Goal: Task Accomplishment & Management: Complete application form

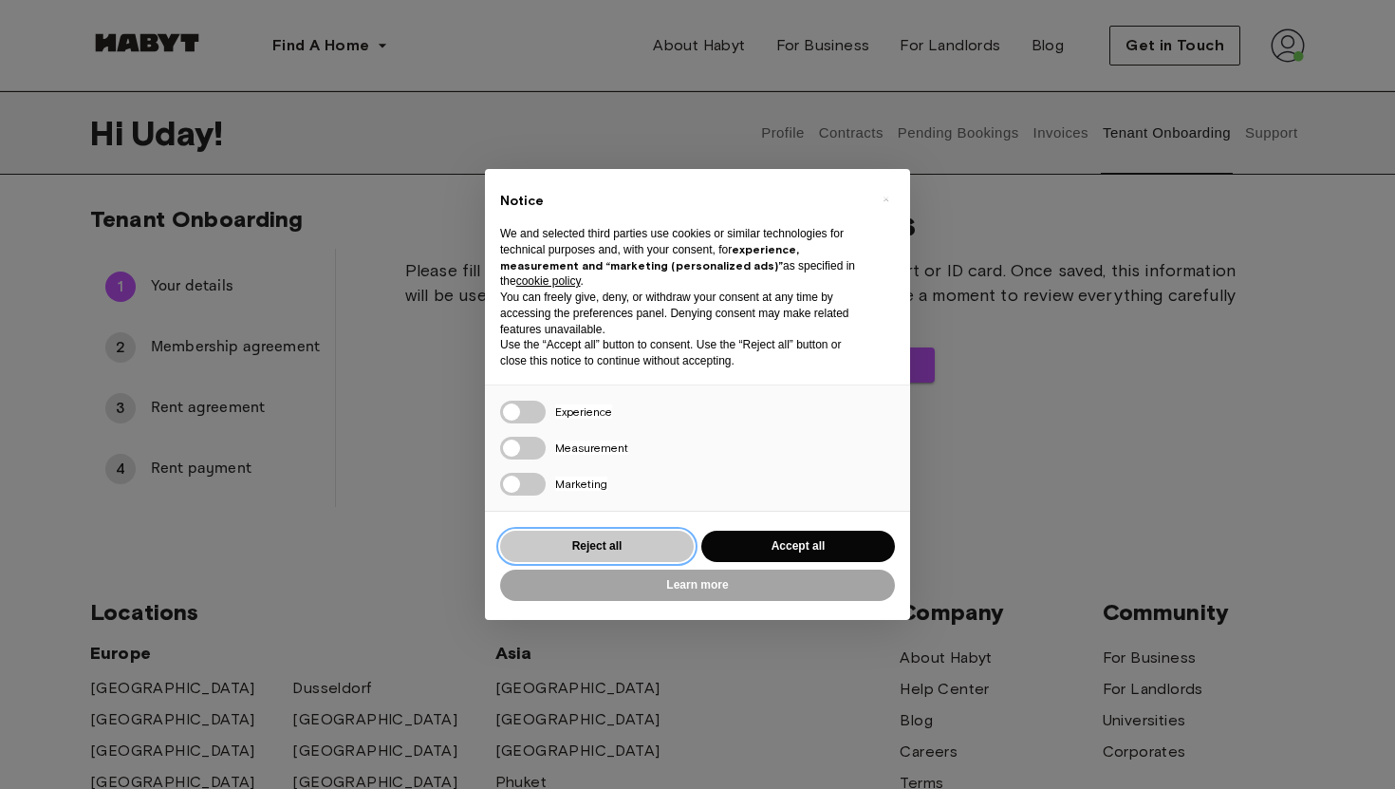
click at [633, 554] on button "Reject all" at bounding box center [597, 546] width 194 height 31
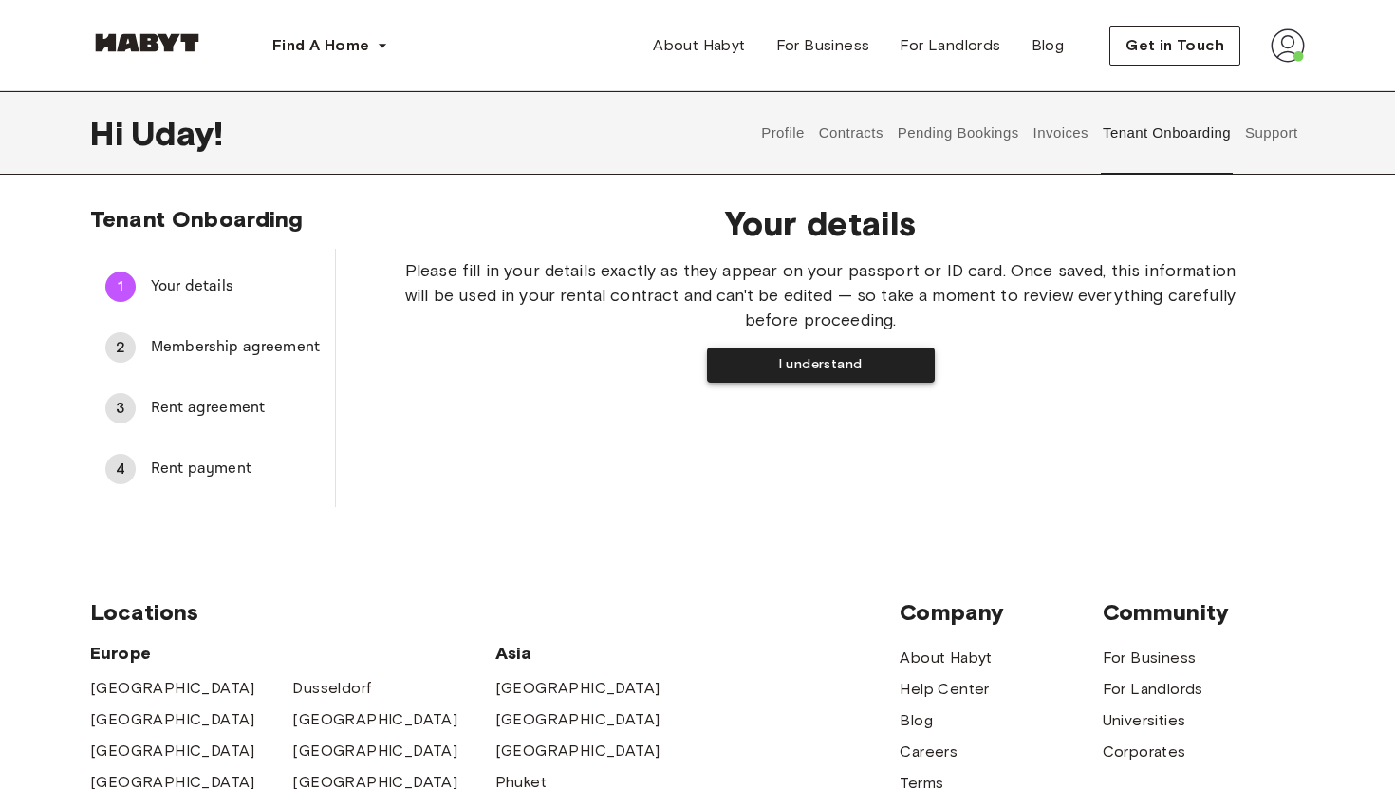
click at [830, 359] on button "I understand" at bounding box center [821, 364] width 228 height 35
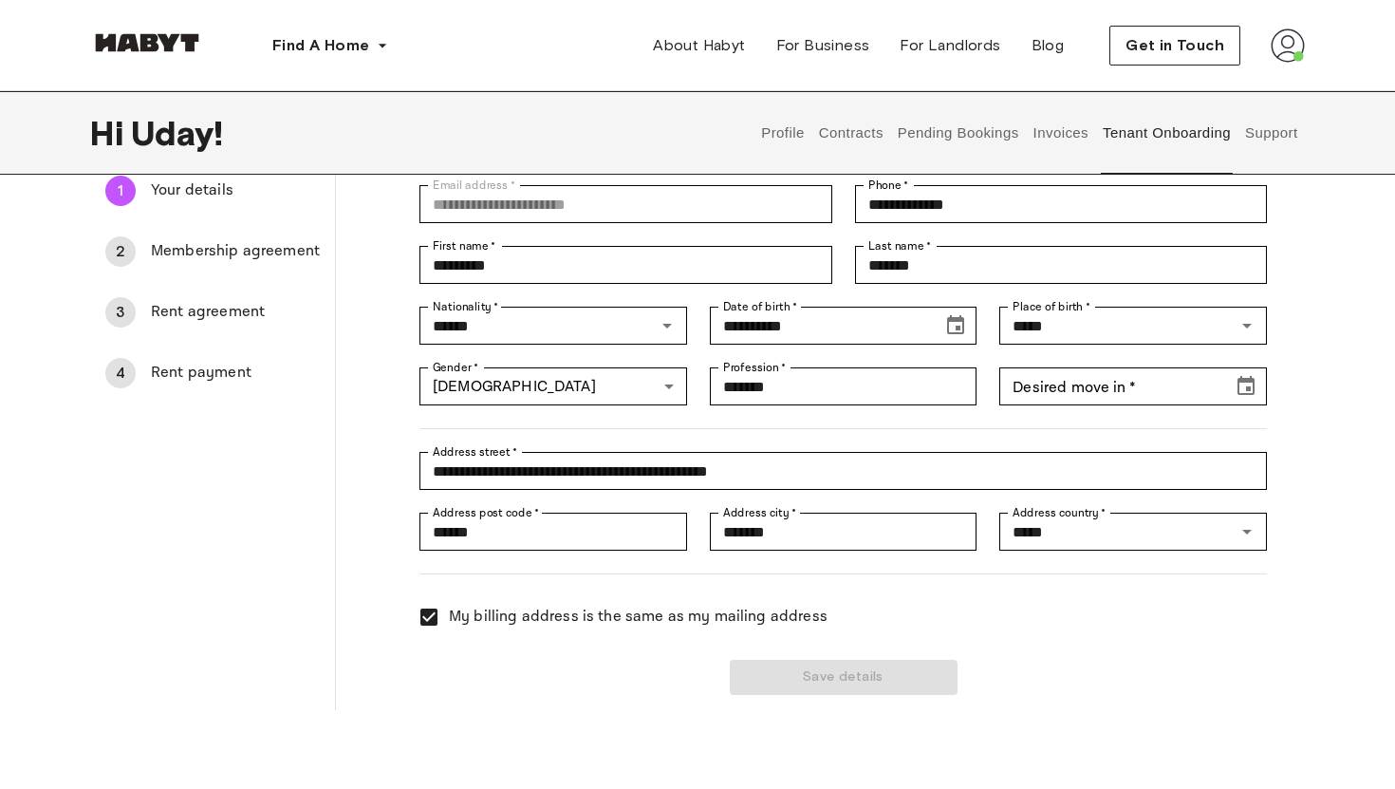
scroll to position [75, 0]
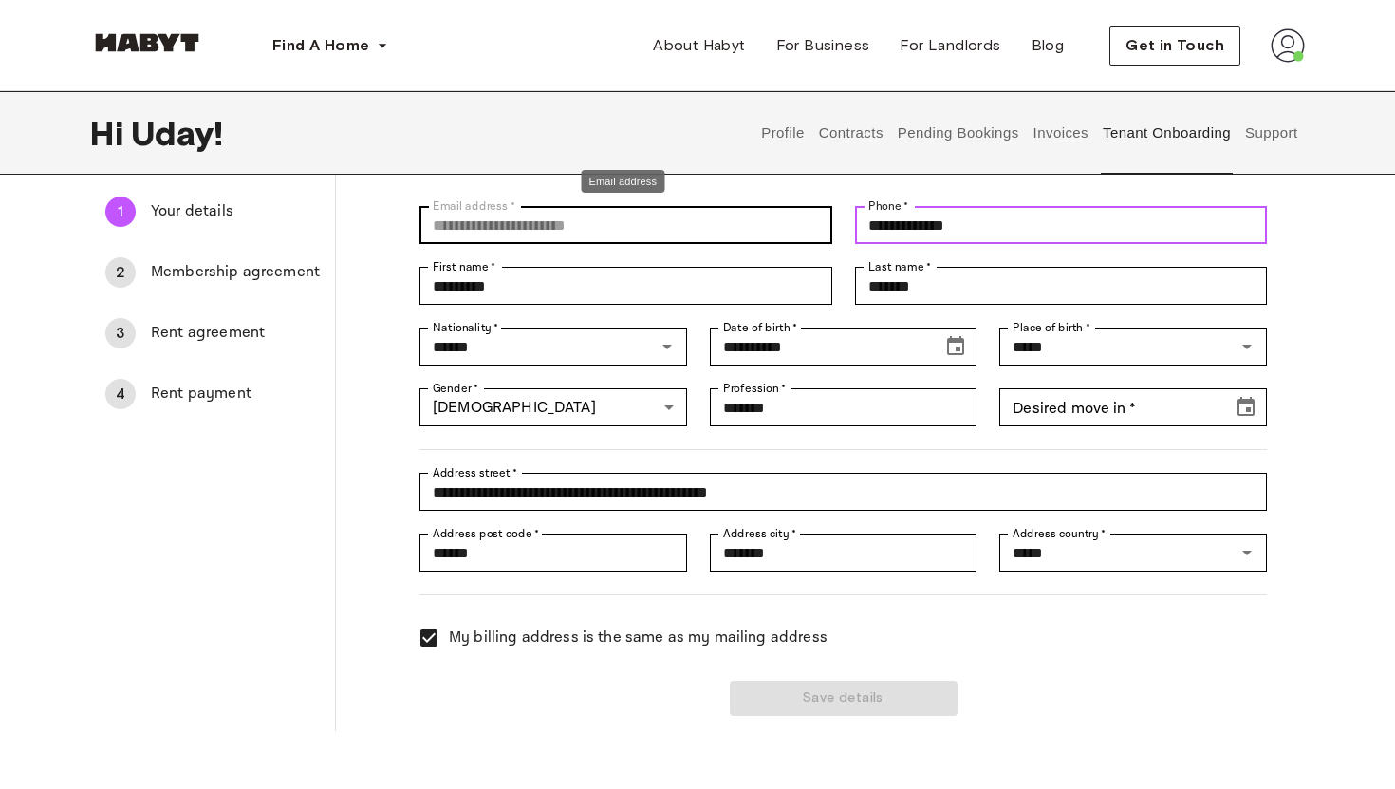
click at [795, 213] on div "**********" at bounding box center [832, 449] width 870 height 533
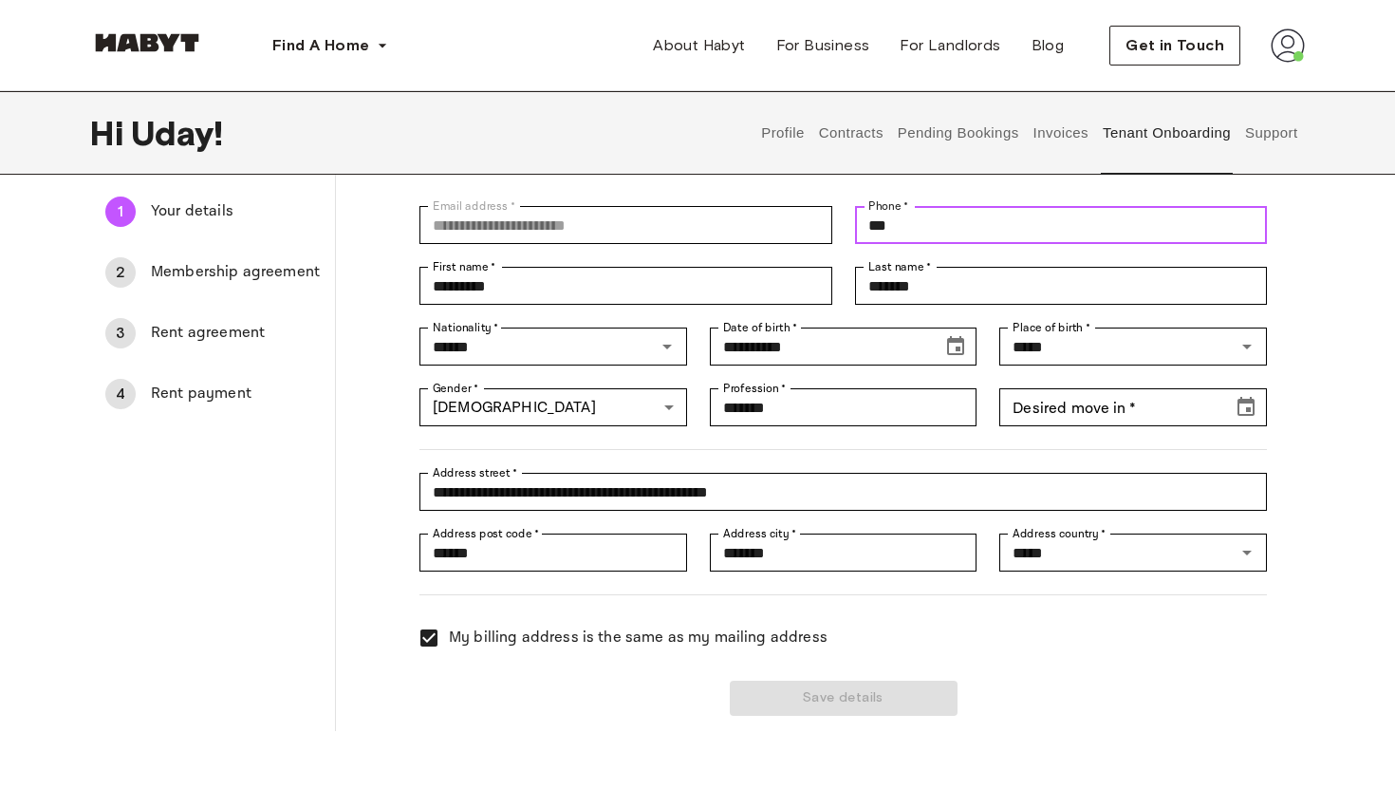
type input "**********"
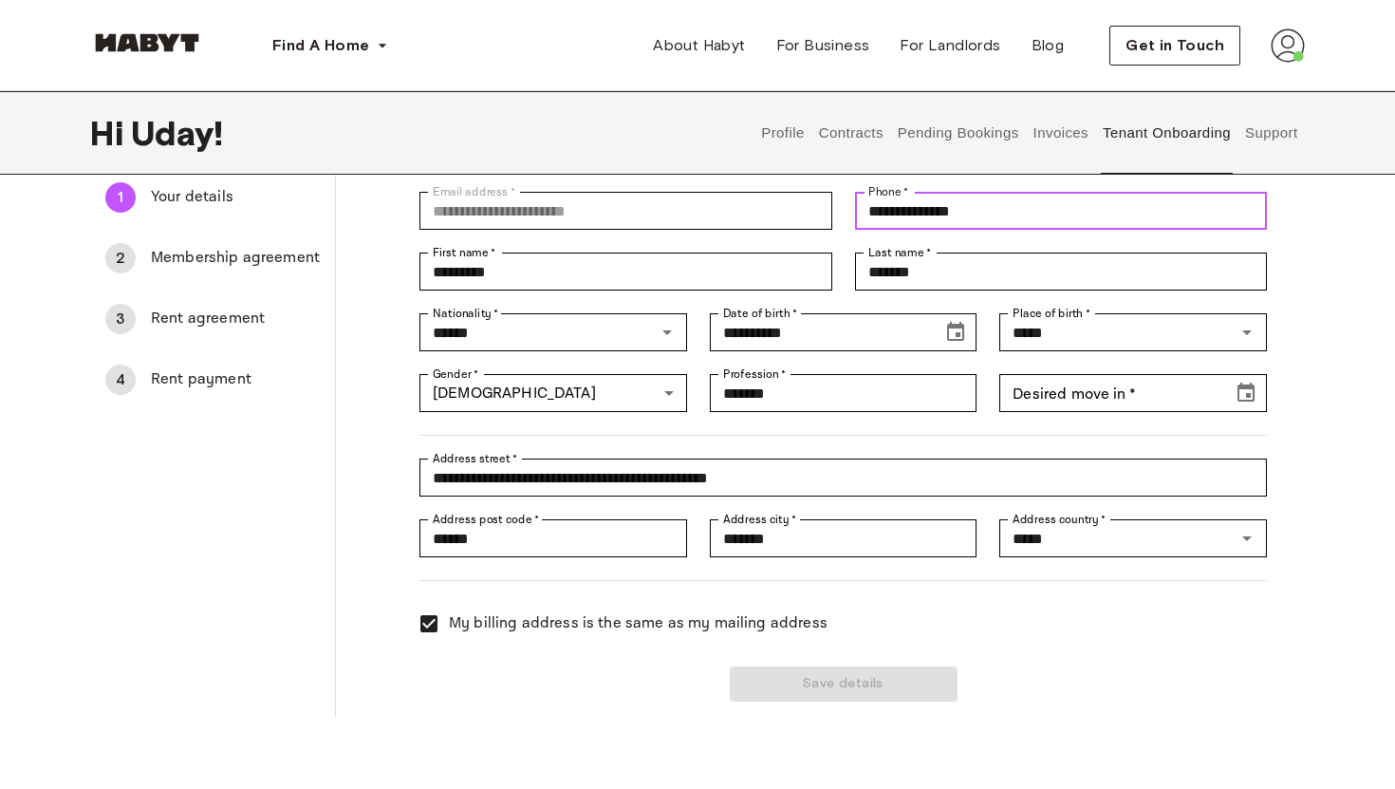
scroll to position [90, 0]
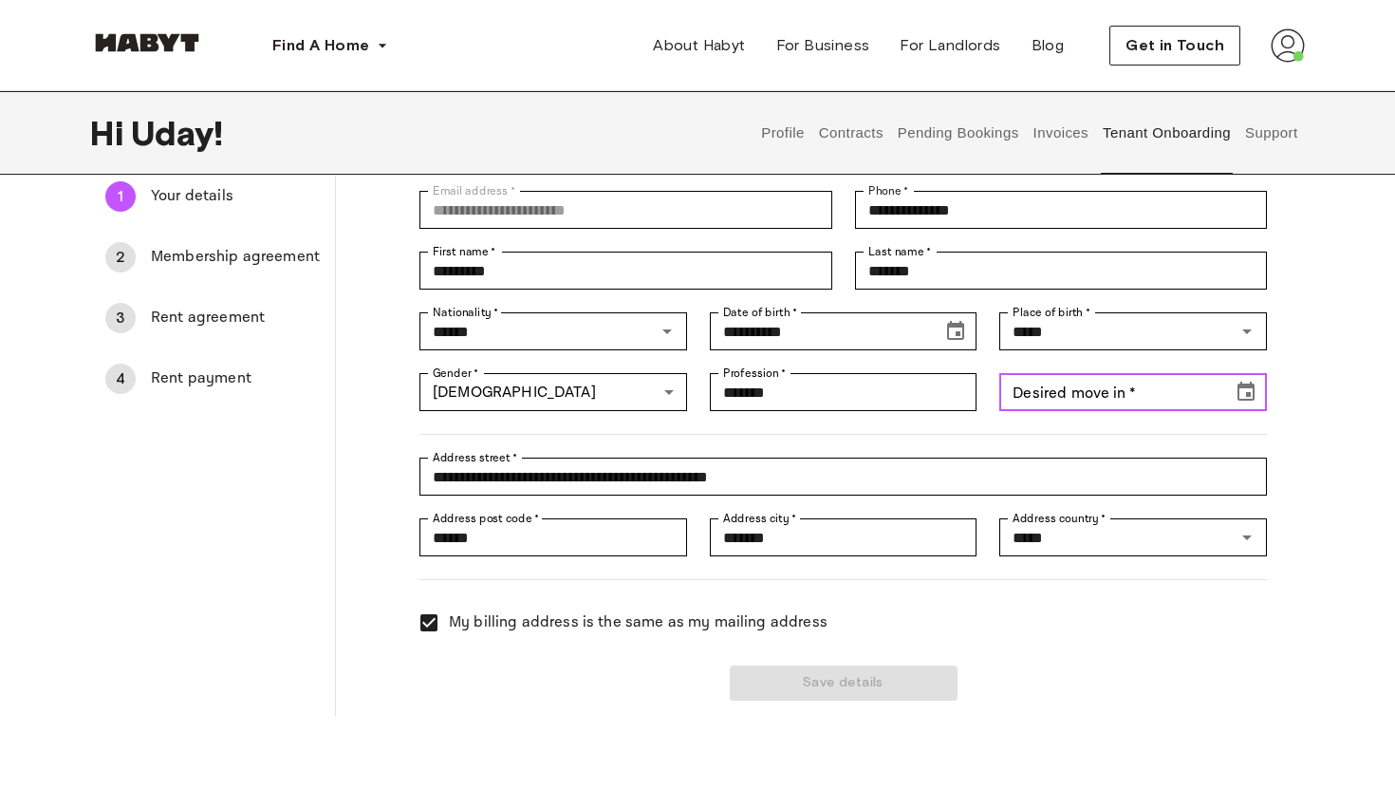
click at [1135, 389] on input "Desired move in   *" at bounding box center [1110, 392] width 220 height 38
click at [1249, 392] on icon "Choose date" at bounding box center [1246, 391] width 17 height 19
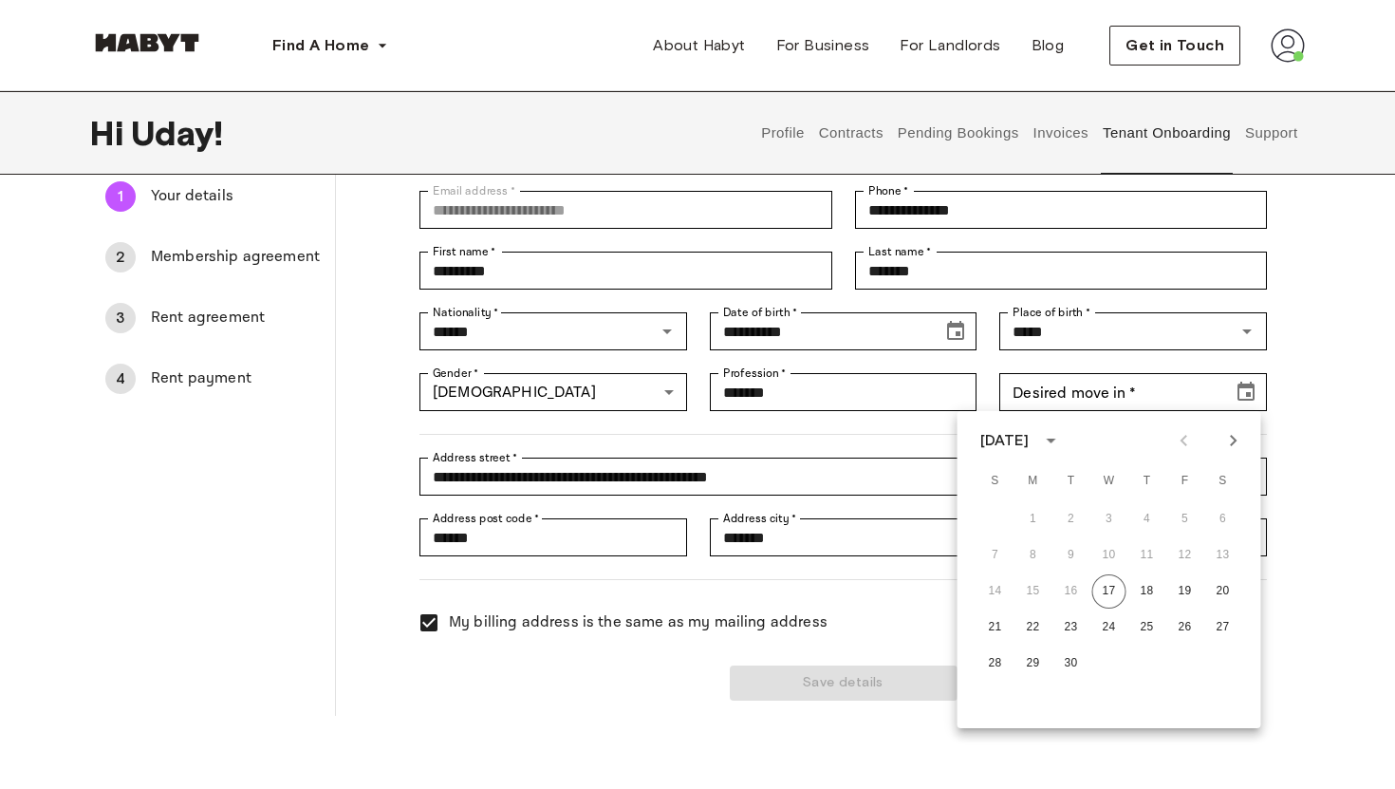
click at [556, 436] on div "**********" at bounding box center [832, 465] width 870 height 61
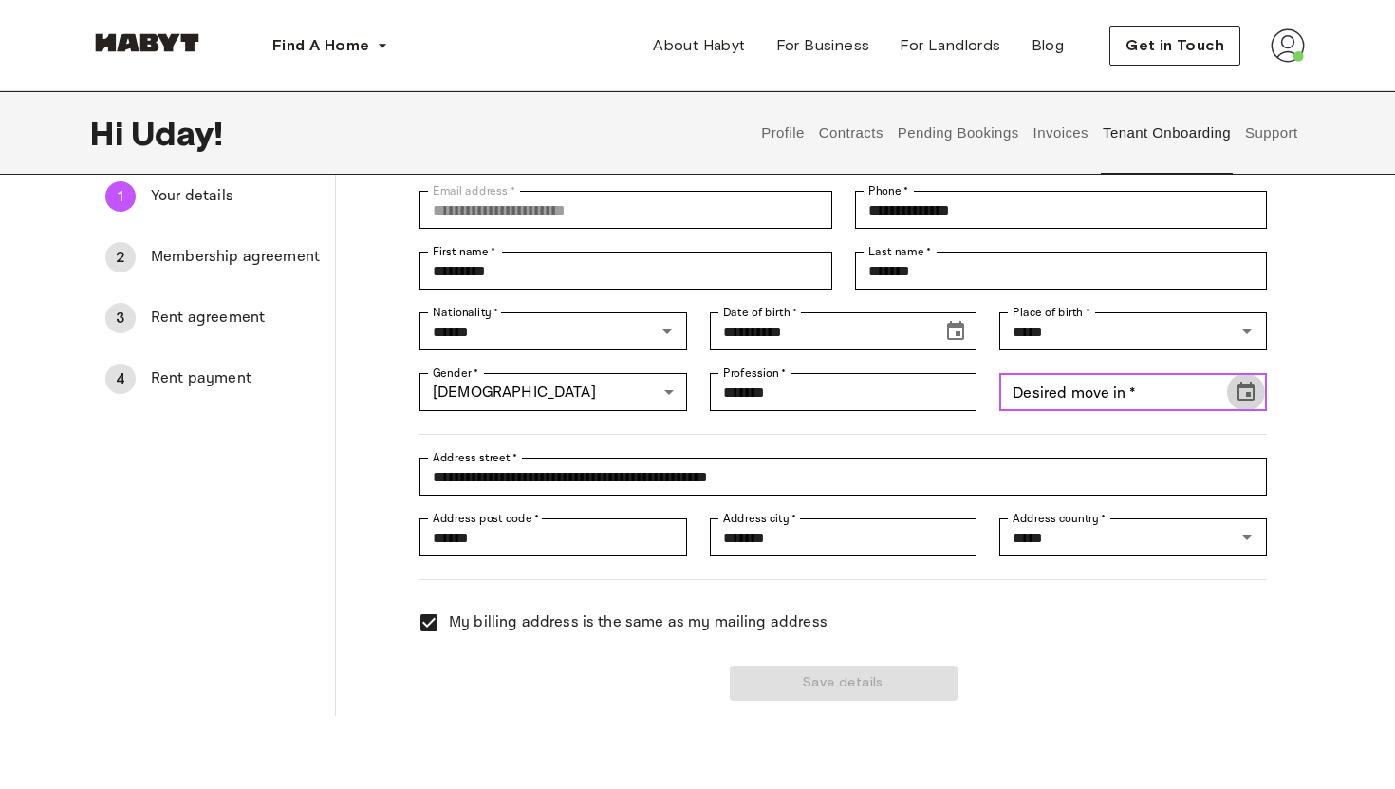
click at [1238, 397] on icon "Choose date" at bounding box center [1246, 391] width 17 height 19
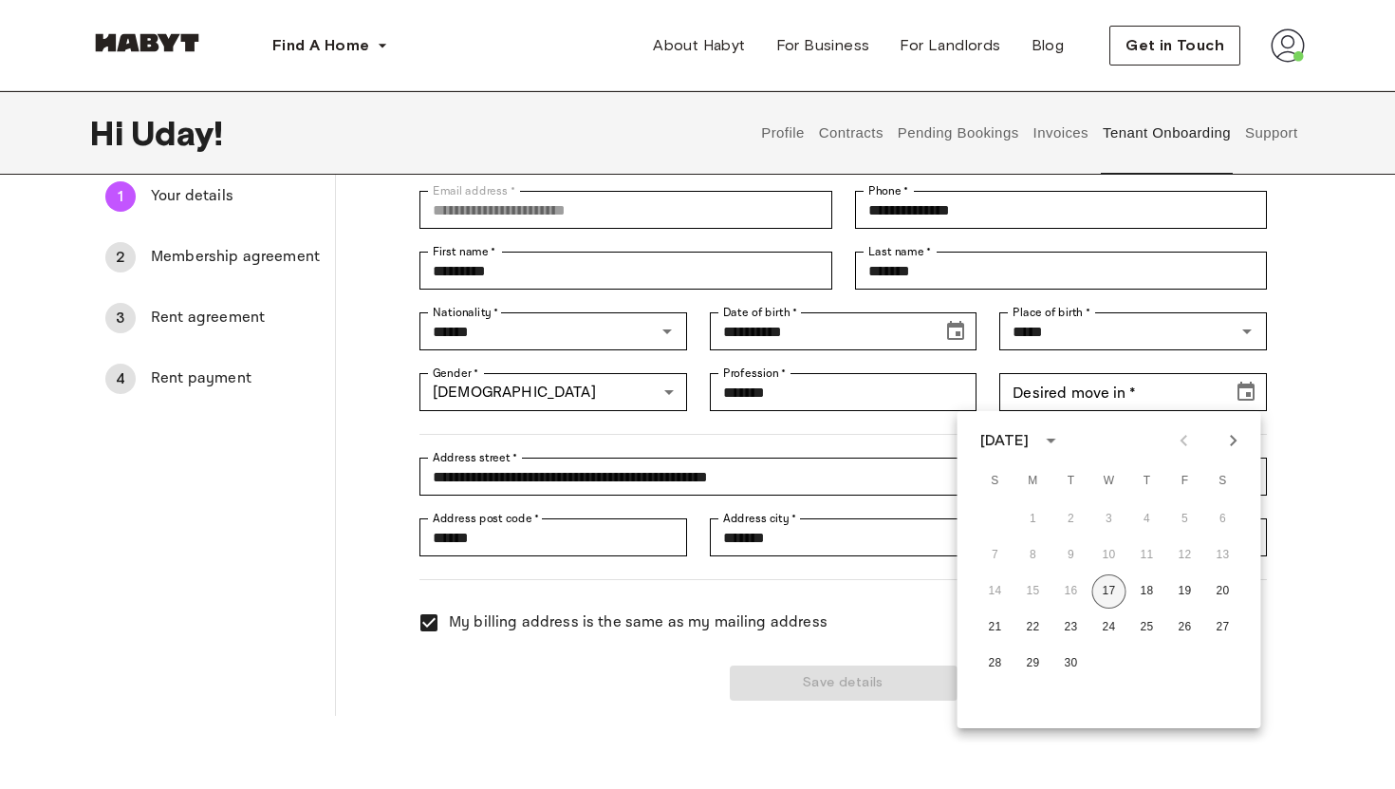
click at [1112, 589] on button "17" at bounding box center [1110, 591] width 34 height 34
type input "**********"
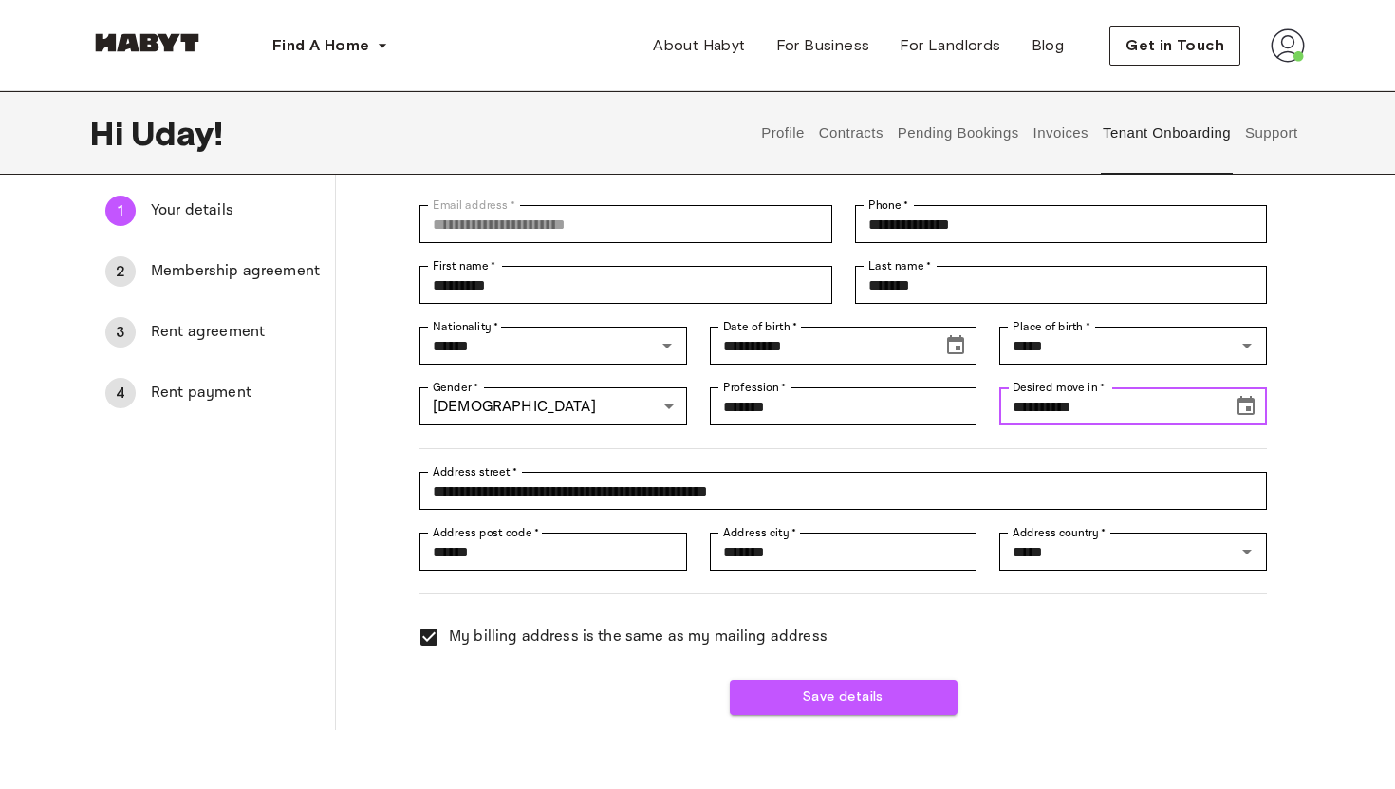
scroll to position [16, 0]
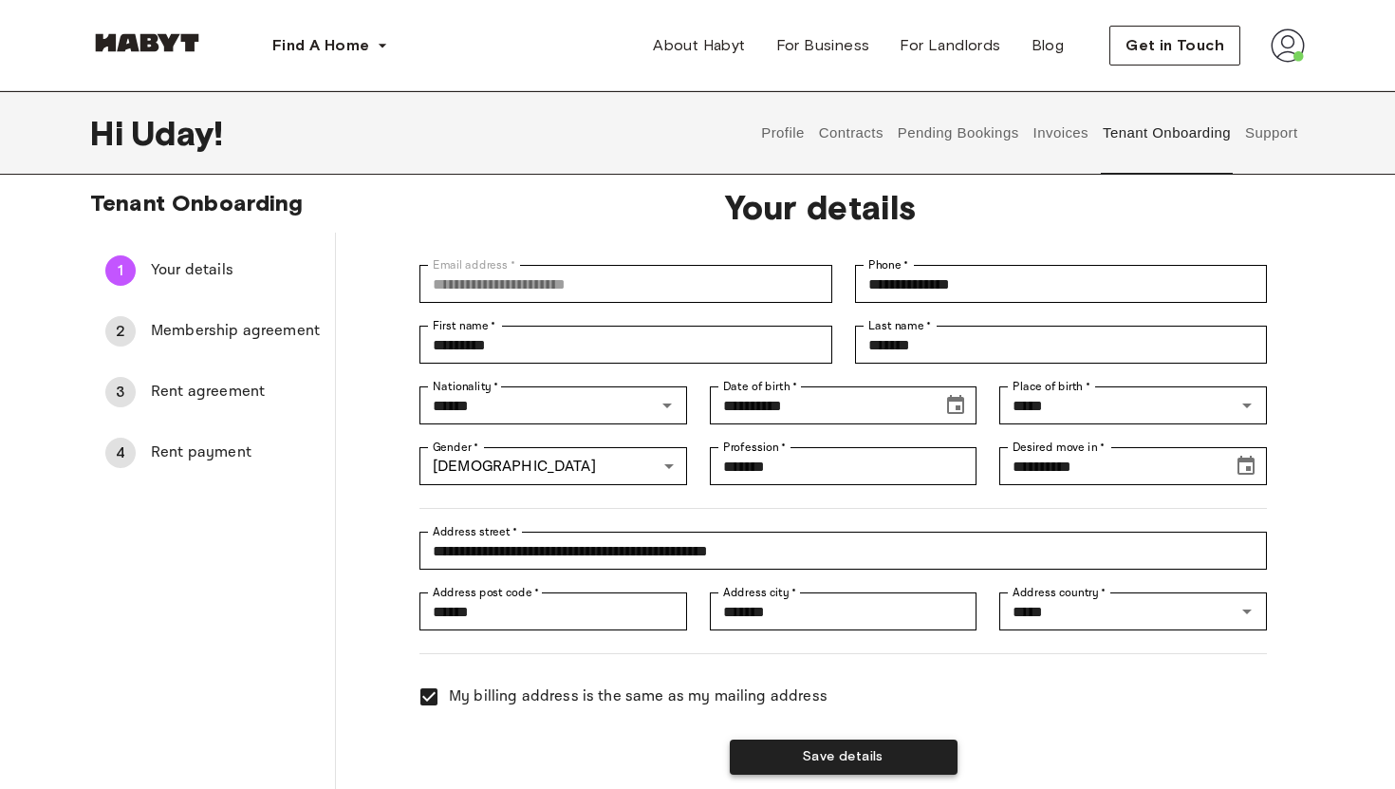
click at [840, 752] on button "Save details" at bounding box center [844, 756] width 228 height 35
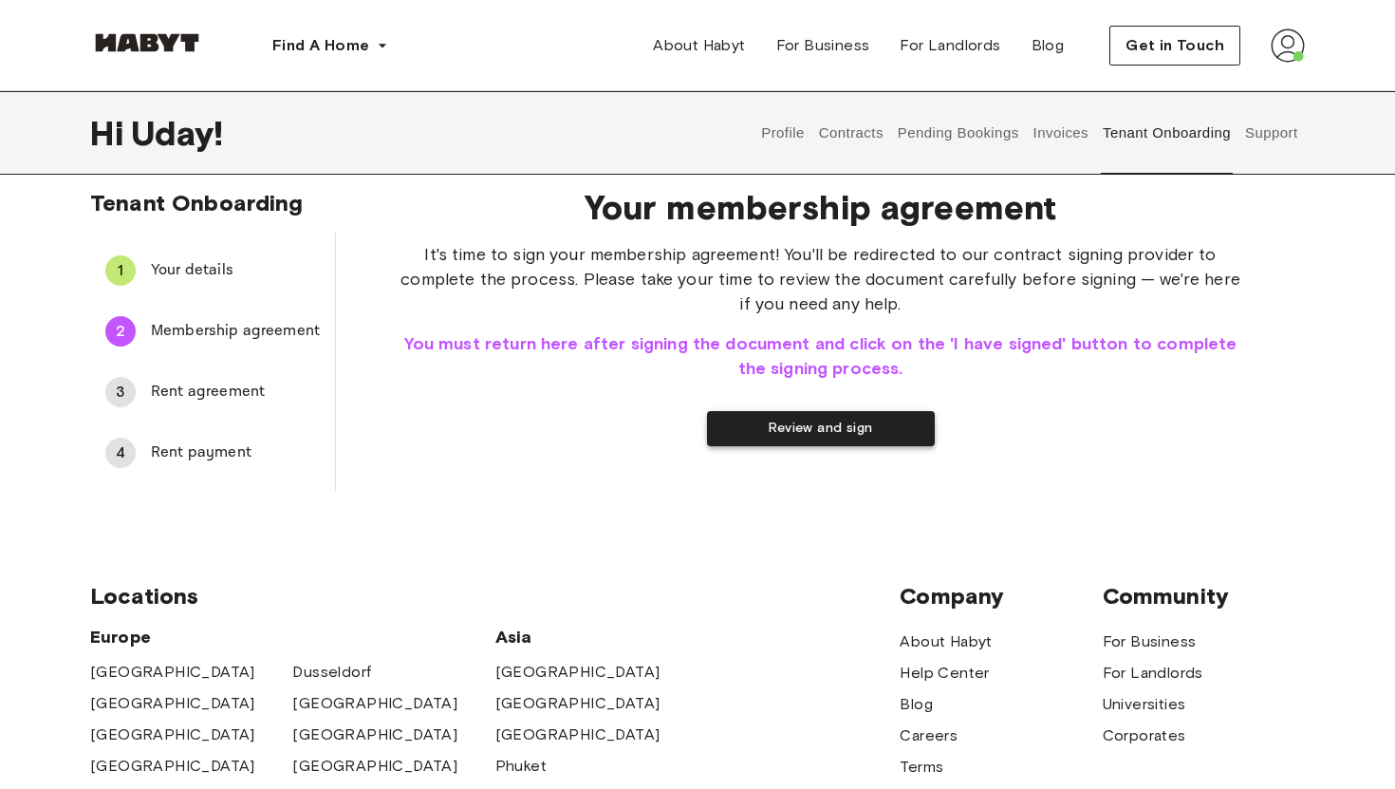
click at [780, 436] on button "Review and sign" at bounding box center [821, 428] width 228 height 35
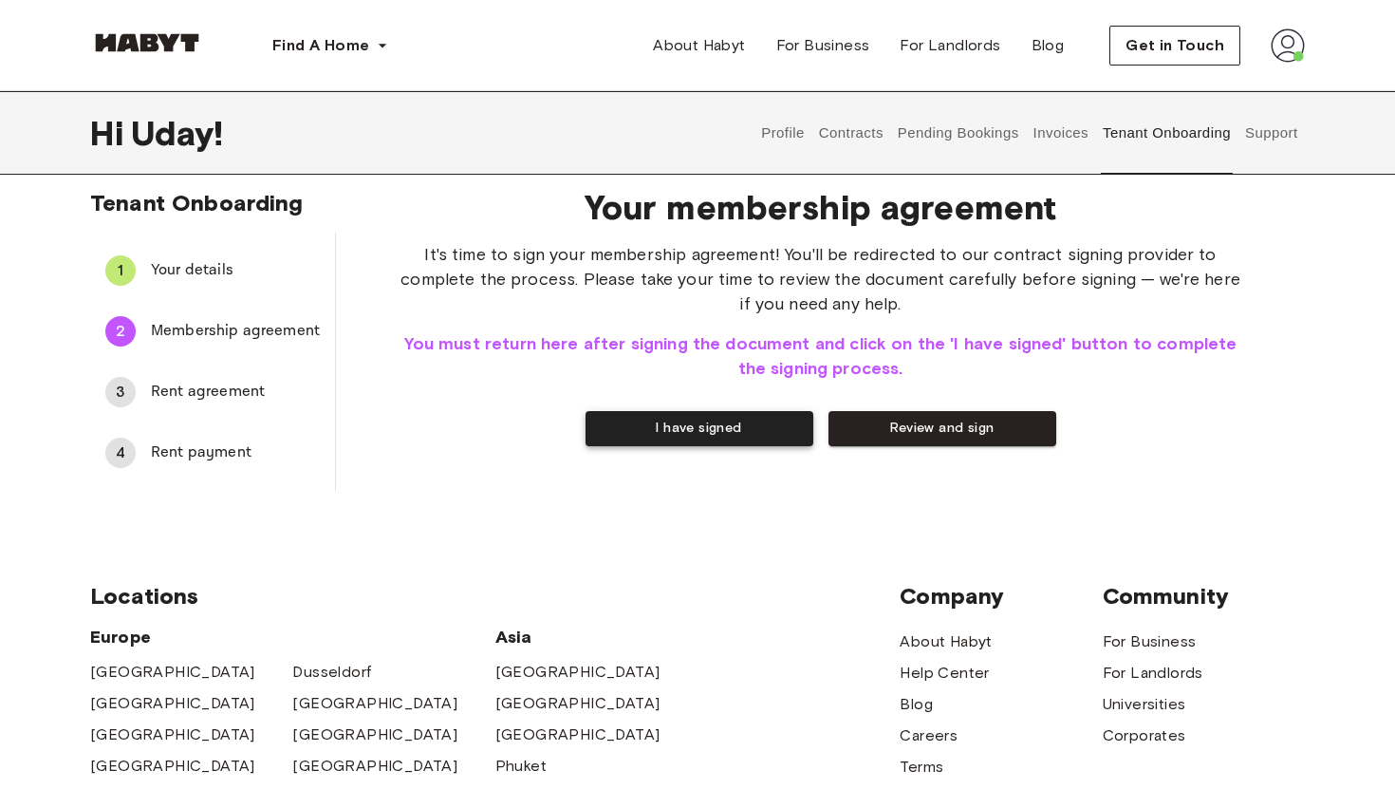
click at [674, 439] on button "I have signed" at bounding box center [700, 428] width 228 height 35
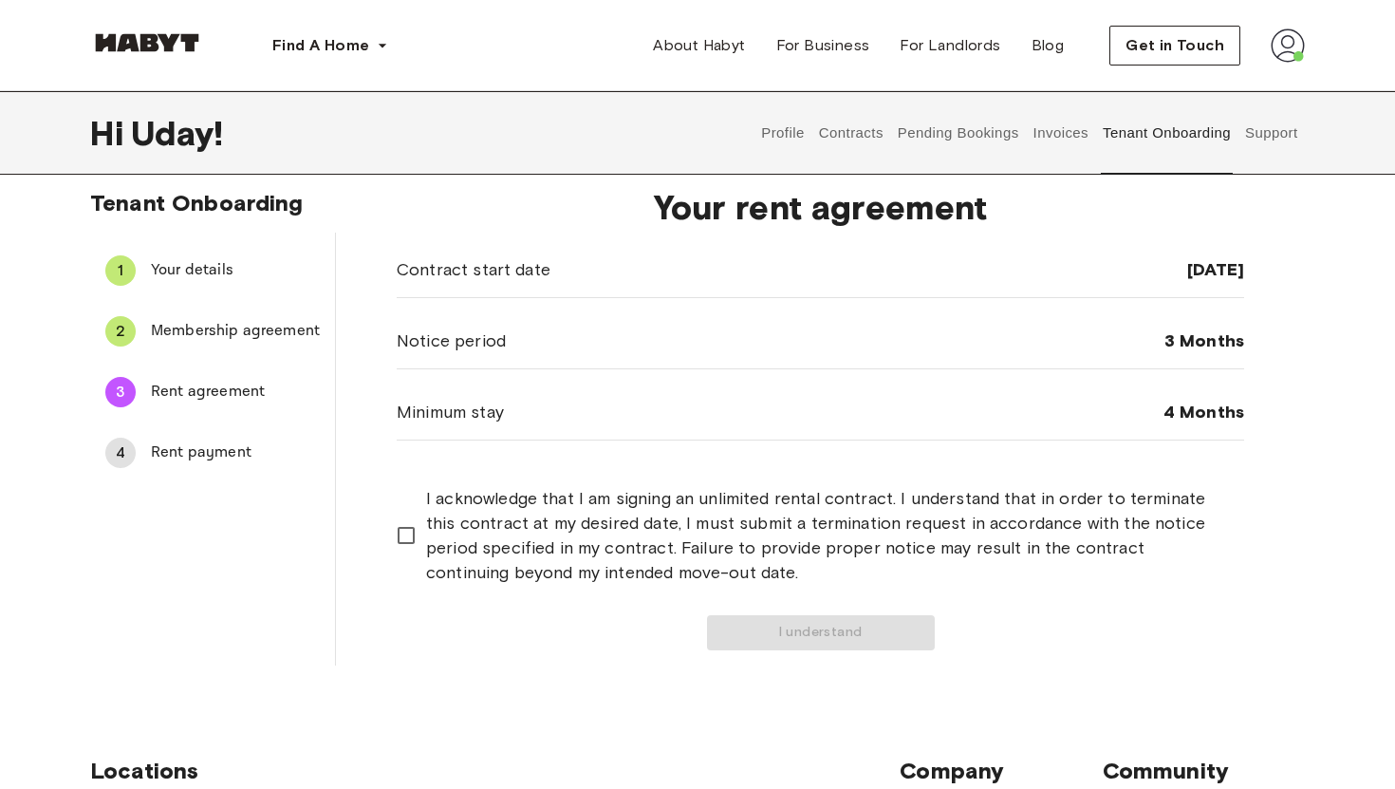
click at [1215, 339] on span "3 Months" at bounding box center [1205, 340] width 80 height 23
click at [639, 531] on span "I acknowledge that I am signing an unlimited rental contract. I understand that…" at bounding box center [827, 535] width 803 height 99
click at [744, 615] on button "I understand" at bounding box center [821, 632] width 228 height 35
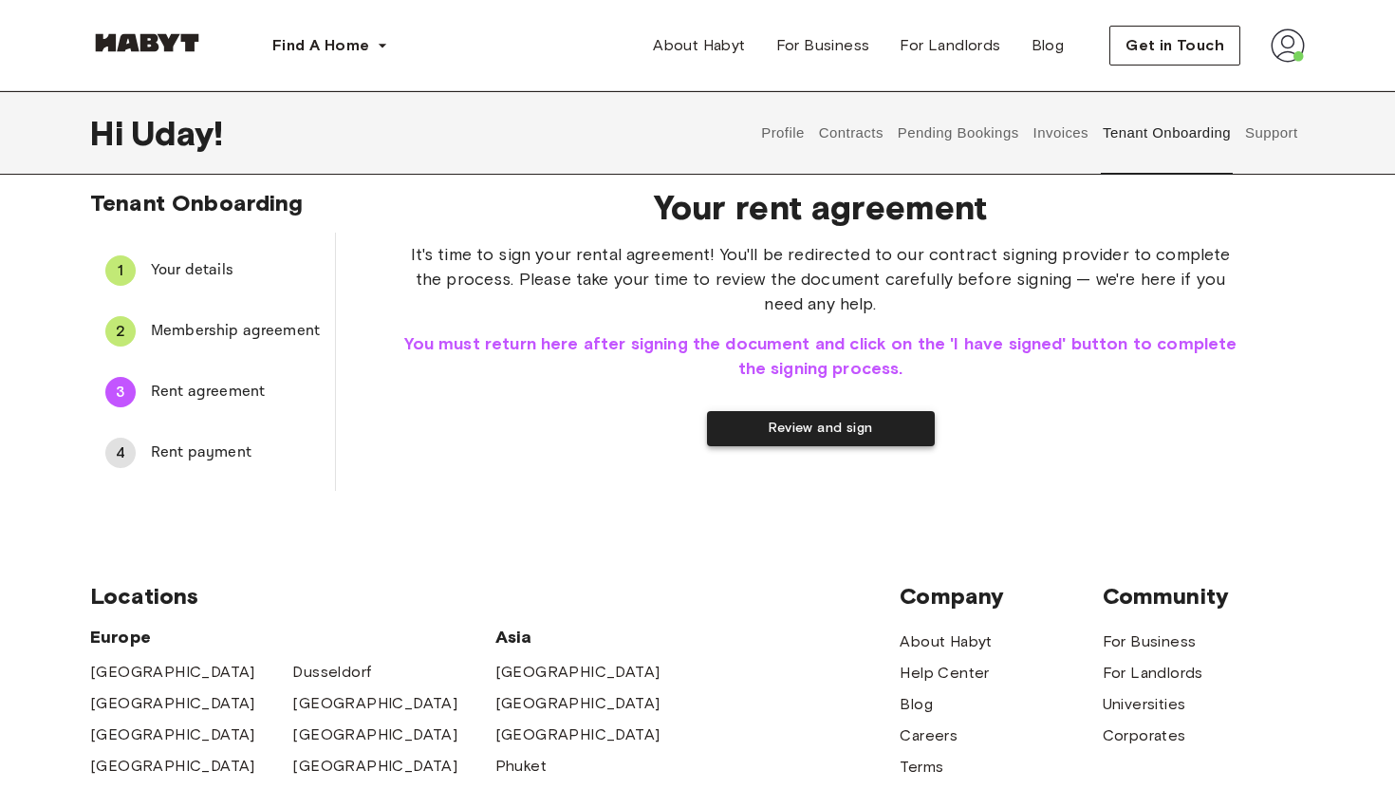
click at [775, 431] on button "Review and sign" at bounding box center [821, 428] width 228 height 35
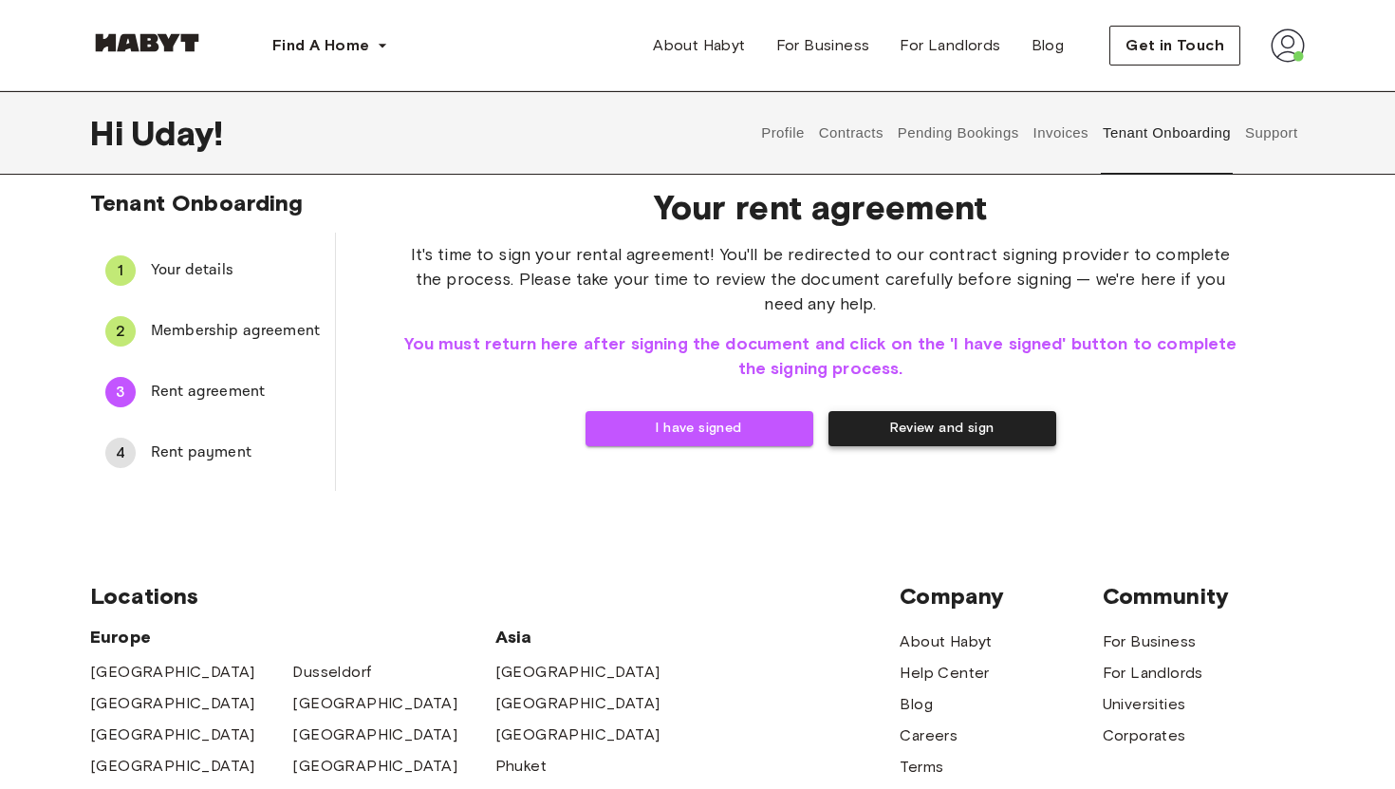
click at [911, 437] on button "Review and sign" at bounding box center [943, 428] width 228 height 35
click at [658, 436] on button "I have signed" at bounding box center [700, 428] width 228 height 35
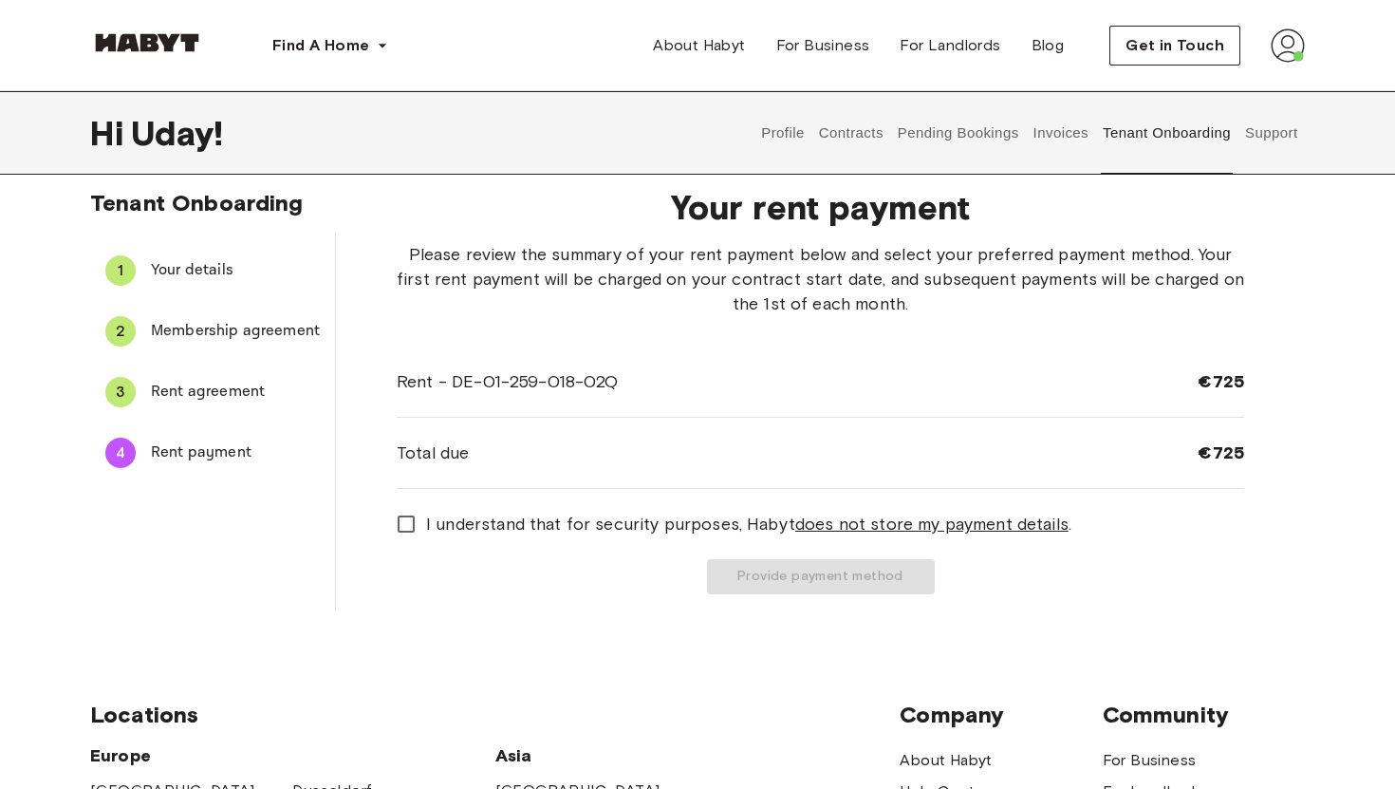
click at [532, 527] on span "I understand that for security purposes, [PERSON_NAME] does not store my paymen…" at bounding box center [748, 524] width 645 height 25
click at [770, 584] on button "Provide payment method" at bounding box center [821, 576] width 228 height 35
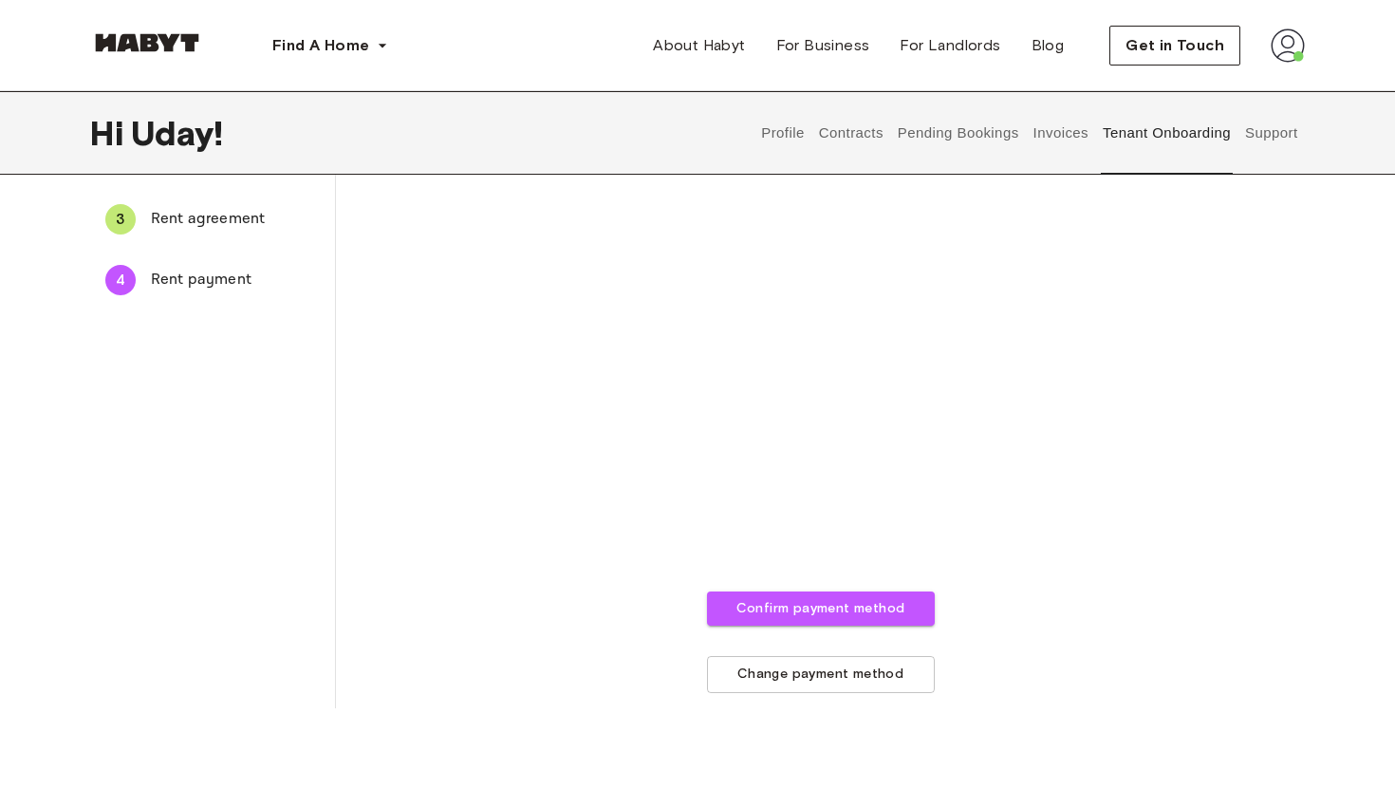
scroll to position [192, 0]
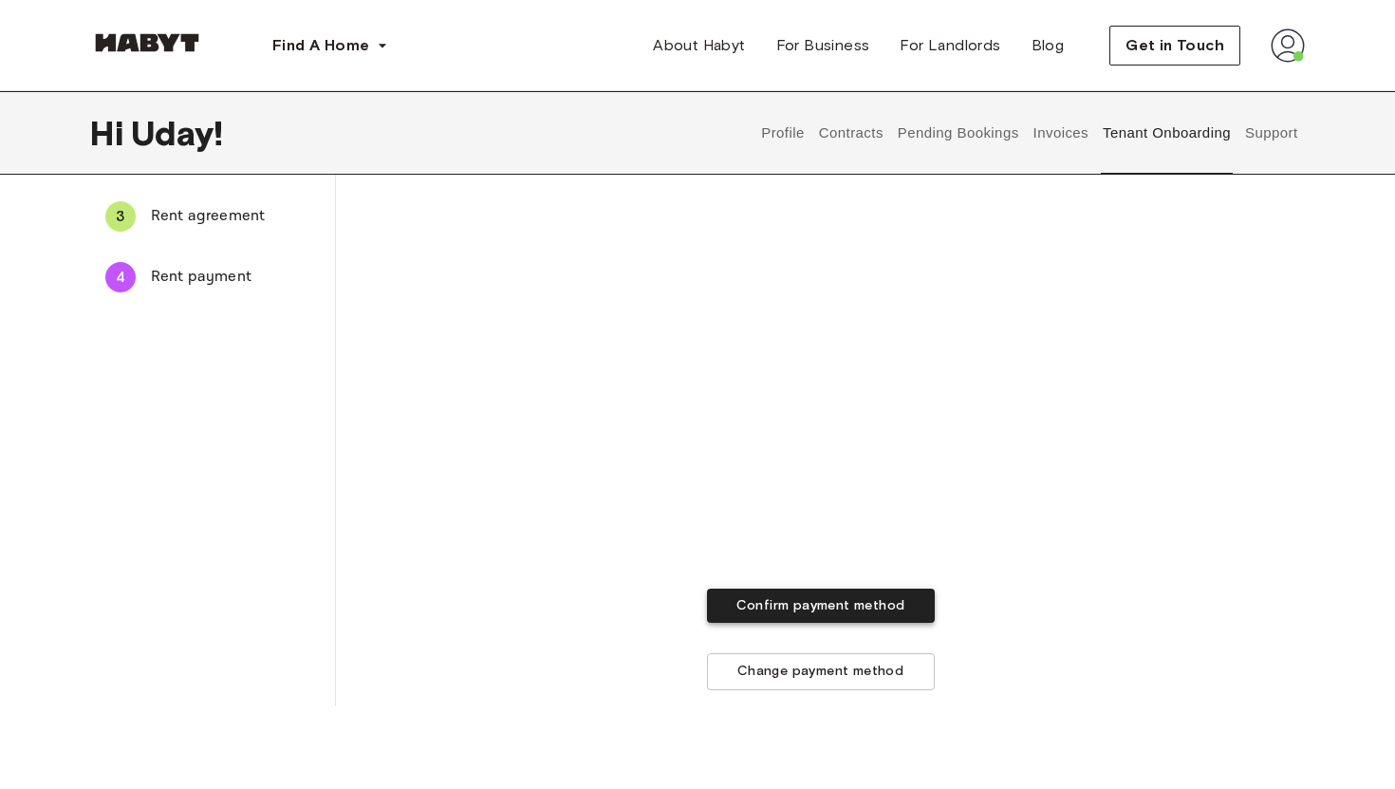
click at [816, 606] on button "Confirm payment method" at bounding box center [821, 606] width 228 height 35
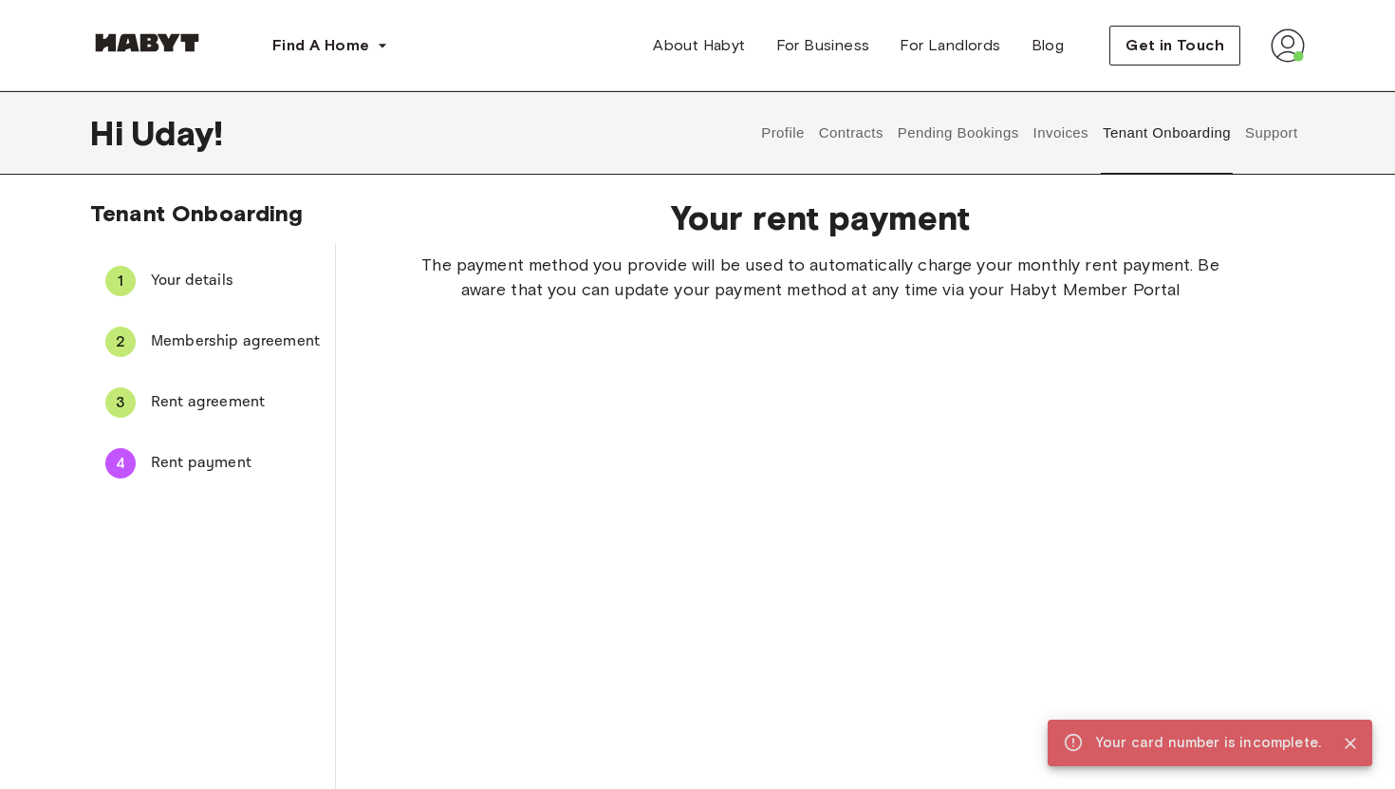
scroll to position [0, 0]
